Goal: Find contact information: Find contact information

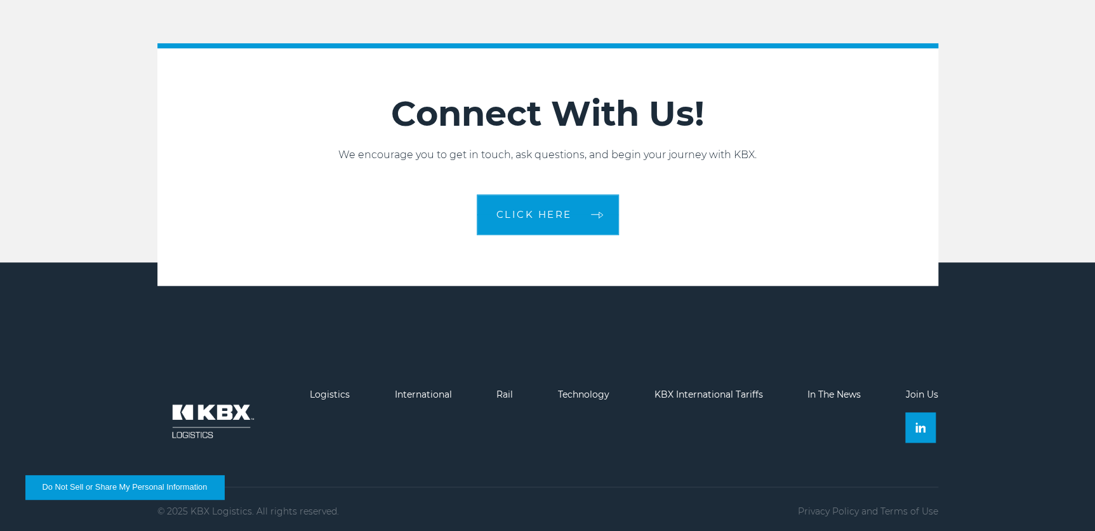
scroll to position [2846, 0]
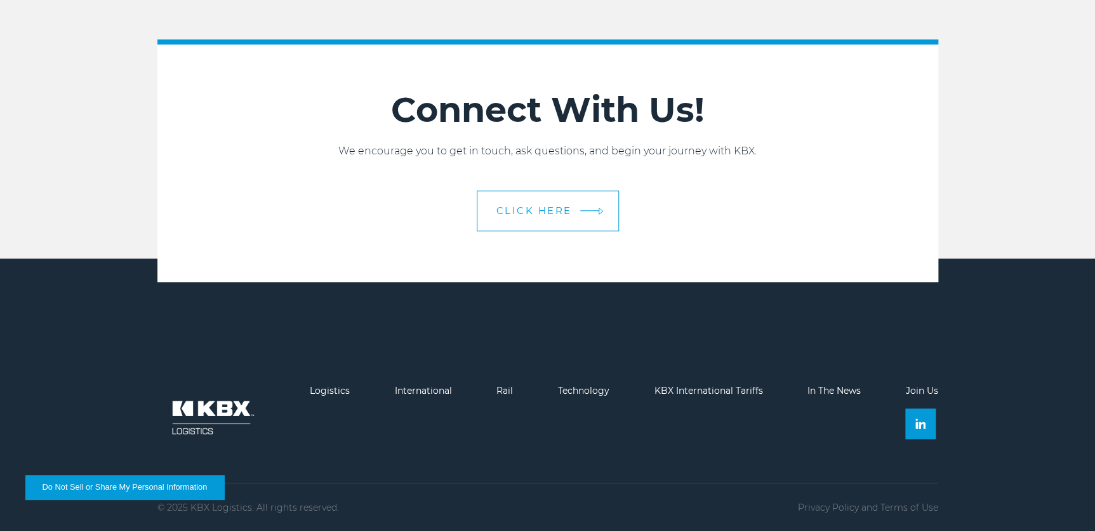
click at [510, 208] on span "CLICK HERE" at bounding box center [534, 211] width 76 height 10
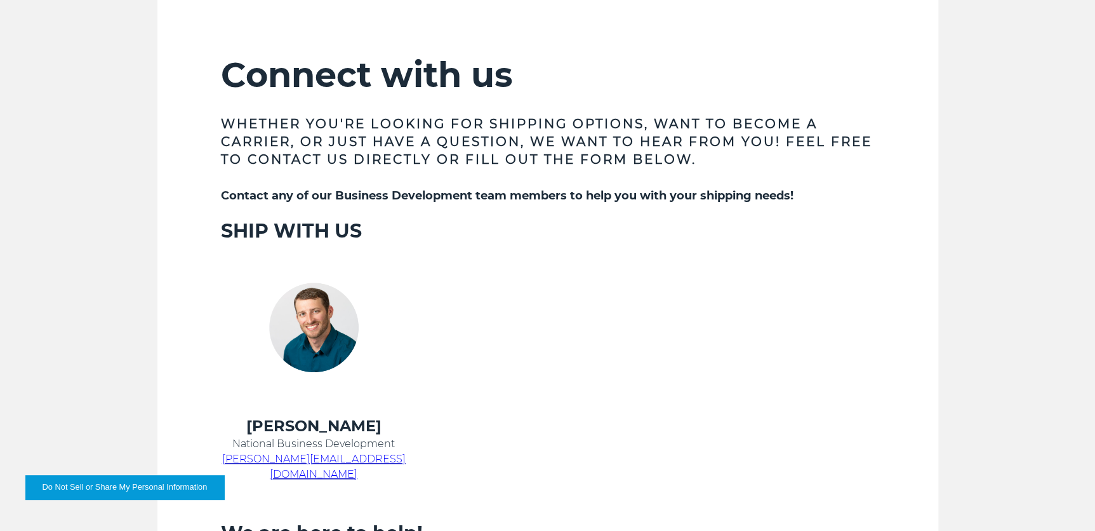
scroll to position [404, 0]
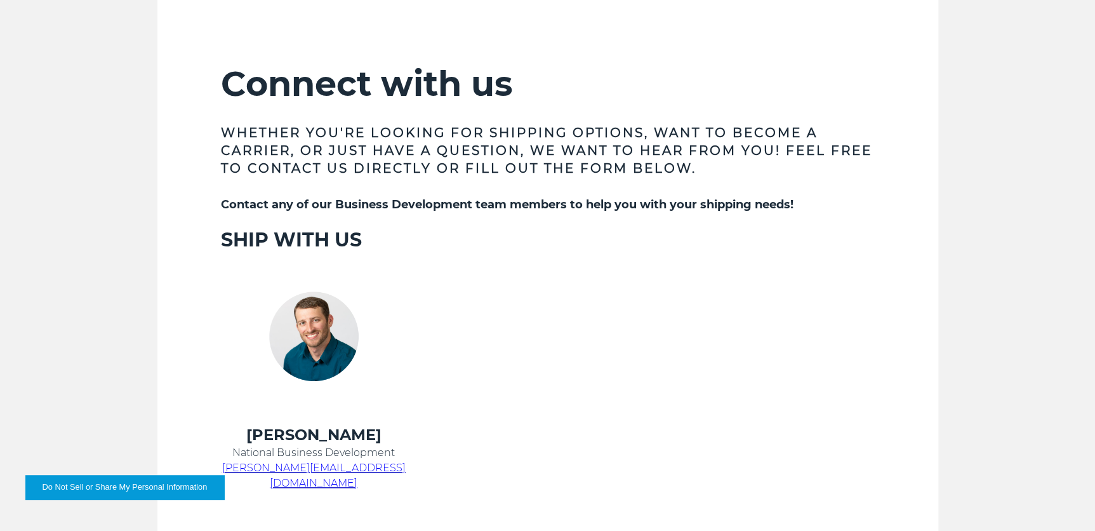
drag, startPoint x: 249, startPoint y: 279, endPoint x: 347, endPoint y: 293, distance: 98.1
click at [345, 293] on td at bounding box center [314, 338] width 218 height 173
drag, startPoint x: 347, startPoint y: 293, endPoint x: 465, endPoint y: 314, distance: 119.9
click at [465, 314] on td at bounding box center [532, 338] width 218 height 173
